Goal: Check status

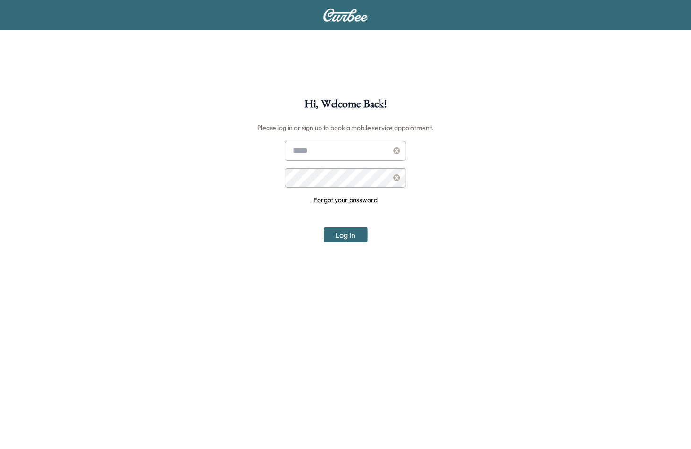
type input "**********"
click at [342, 238] on button "Log In" at bounding box center [346, 234] width 44 height 15
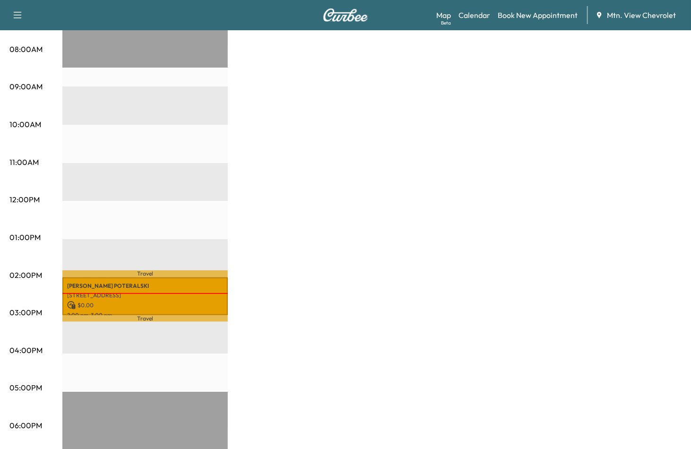
scroll to position [315, 0]
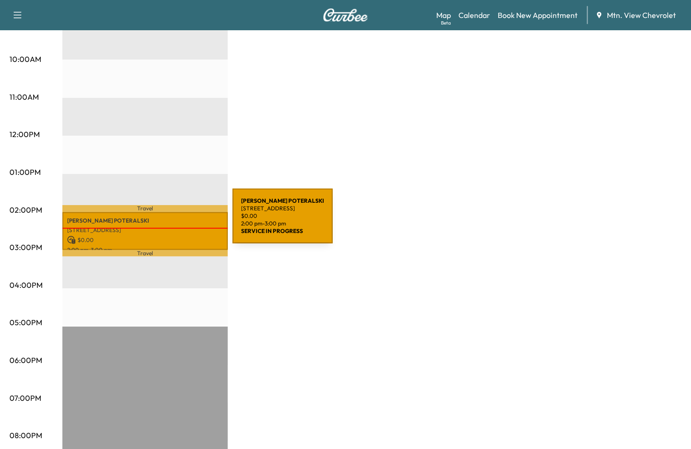
click at [162, 226] on p "[STREET_ADDRESS]" at bounding box center [145, 230] width 156 height 8
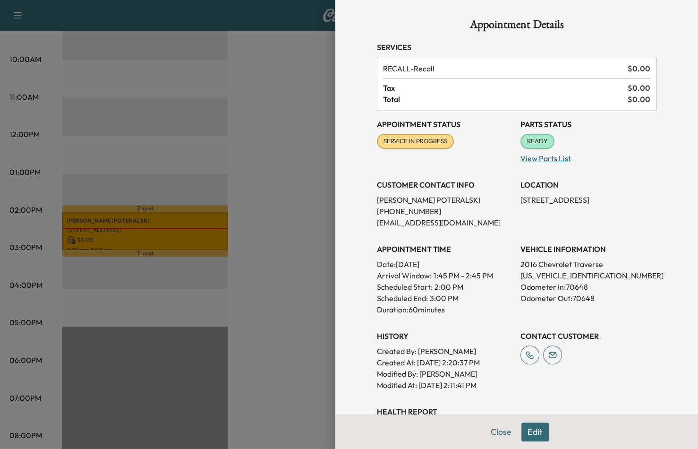
click at [541, 158] on p "View Parts List" at bounding box center [589, 156] width 136 height 15
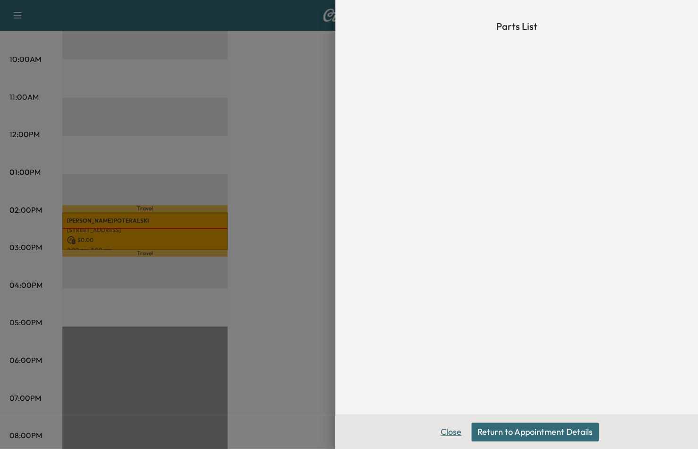
click at [454, 432] on button "Close" at bounding box center [451, 431] width 33 height 19
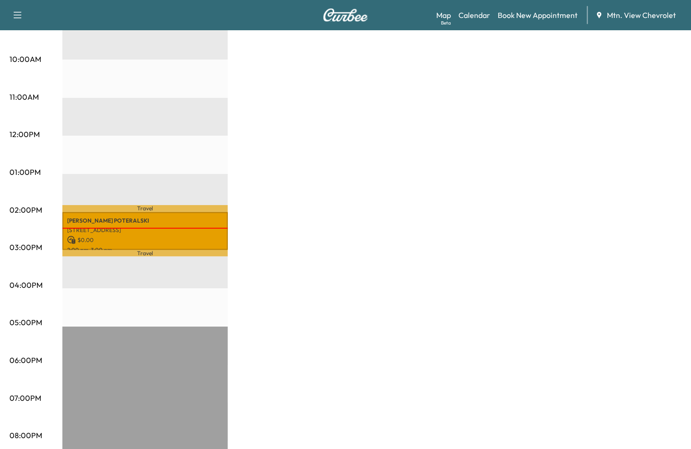
click at [13, 17] on icon "button" at bounding box center [17, 14] width 11 height 11
click at [43, 366] on button "Log Out" at bounding box center [33, 367] width 35 height 15
